Goal: Navigation & Orientation: Find specific page/section

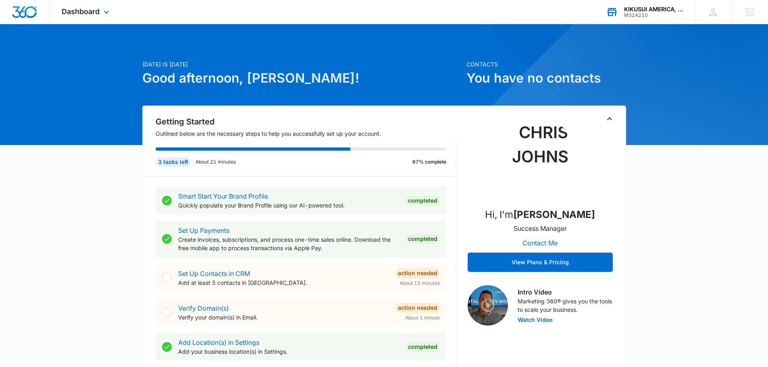
click at [649, 10] on div "KIKUSUI AMERICA, Inc." at bounding box center [653, 9] width 59 height 6
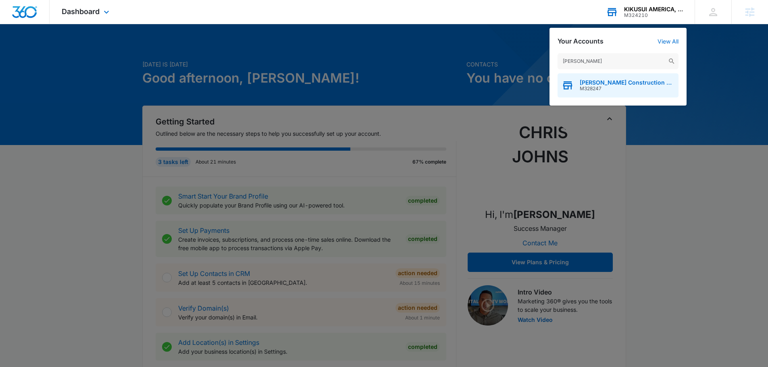
type input "[PERSON_NAME]"
click at [599, 84] on span "[PERSON_NAME] Construction & Roofing" at bounding box center [627, 82] width 95 height 6
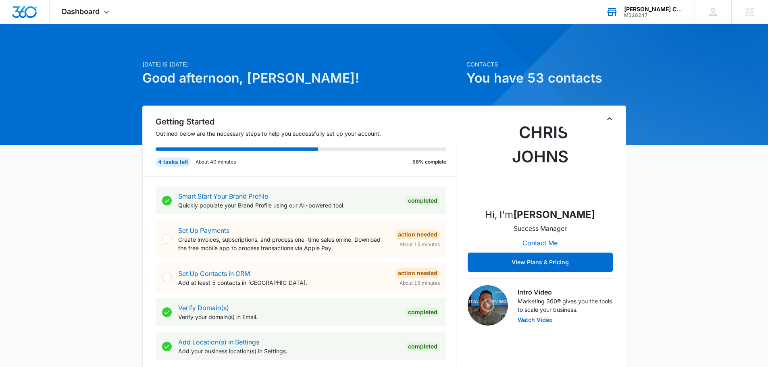
click at [93, 16] on div "Dashboard Apps Reputation Websites Forms CRM Email Social Shop Payments POS Con…" at bounding box center [87, 12] width 74 height 24
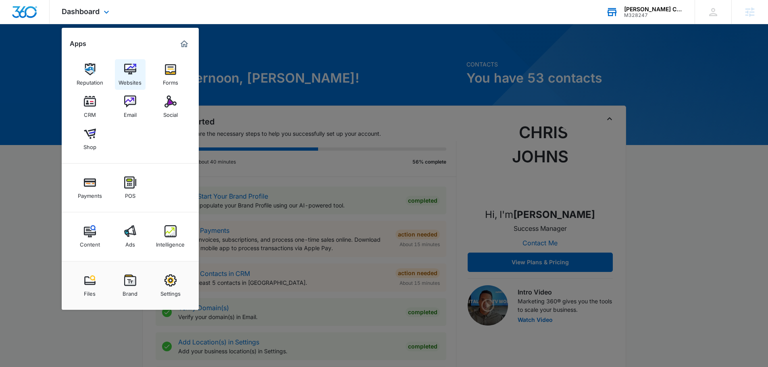
click at [132, 77] on div "Websites" at bounding box center [130, 80] width 23 height 10
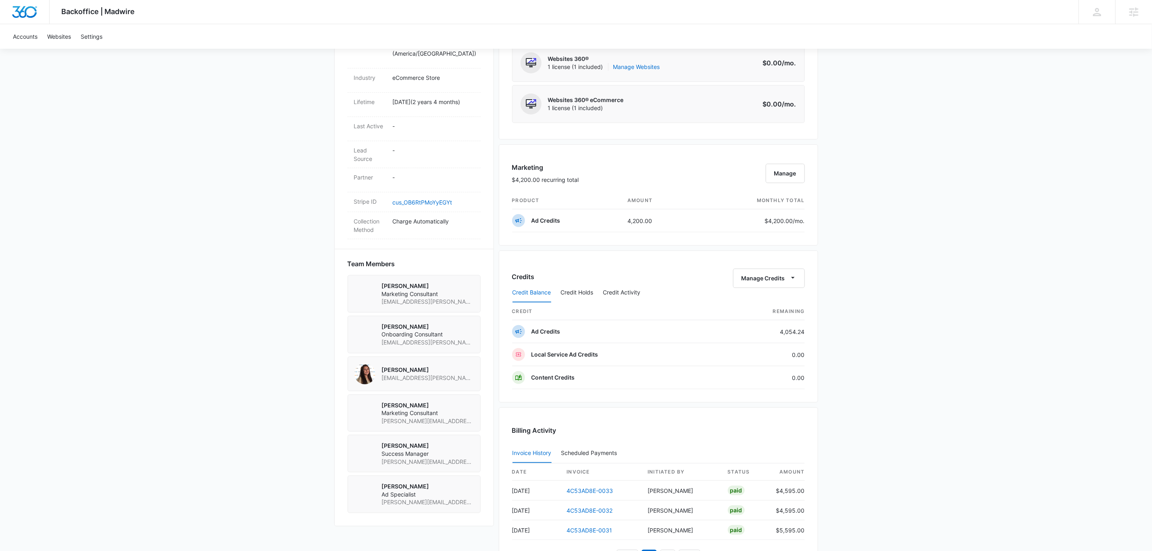
scroll to position [423, 0]
